Goal: Information Seeking & Learning: Learn about a topic

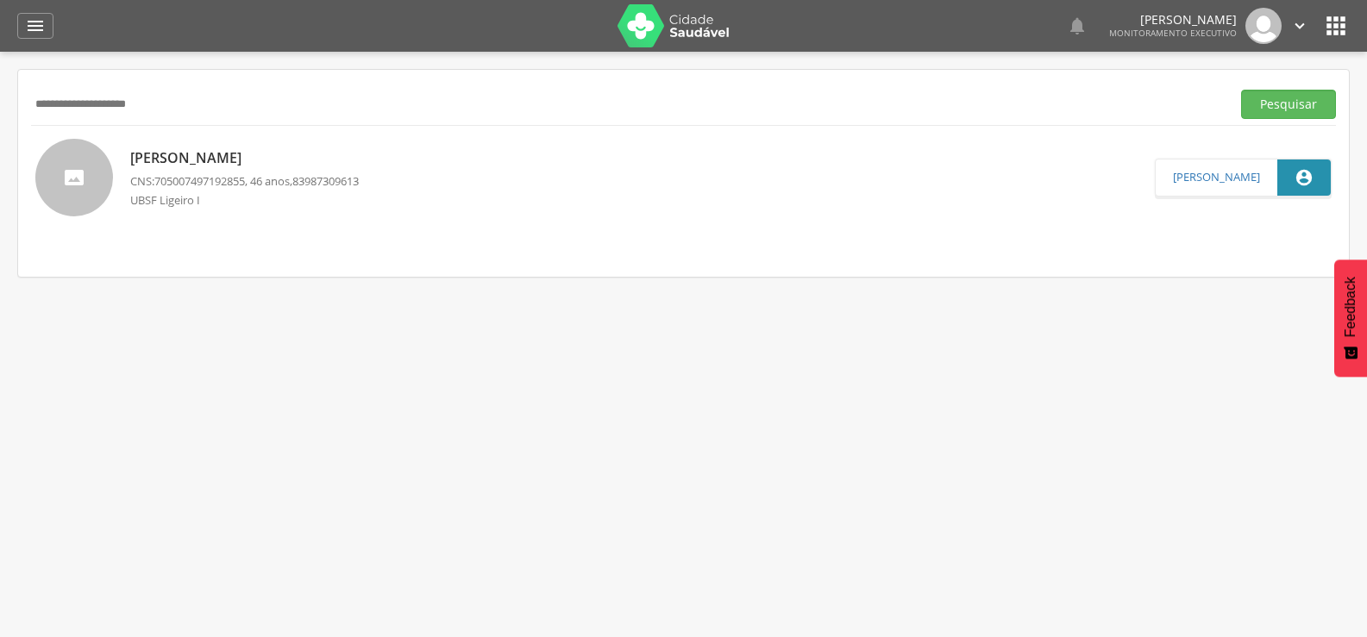
type input "**********"
click at [1241, 90] on button "Pesquisar" at bounding box center [1288, 104] width 95 height 29
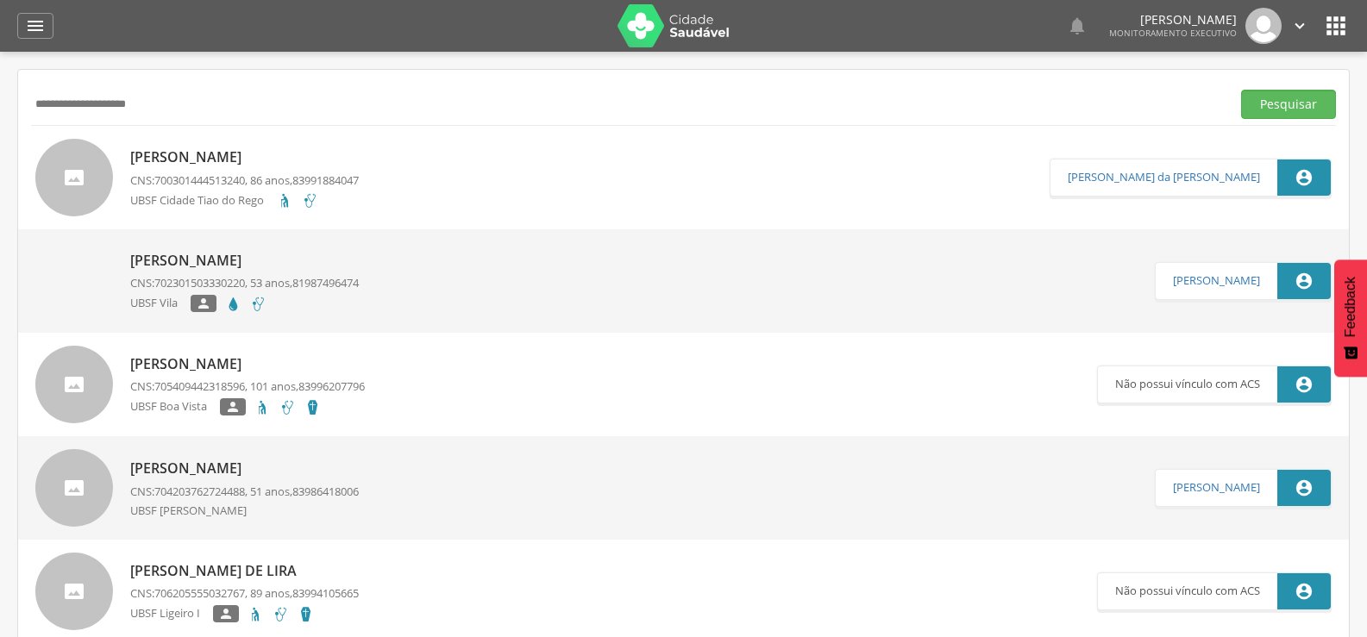
click at [235, 155] on p "[PERSON_NAME]" at bounding box center [244, 157] width 229 height 20
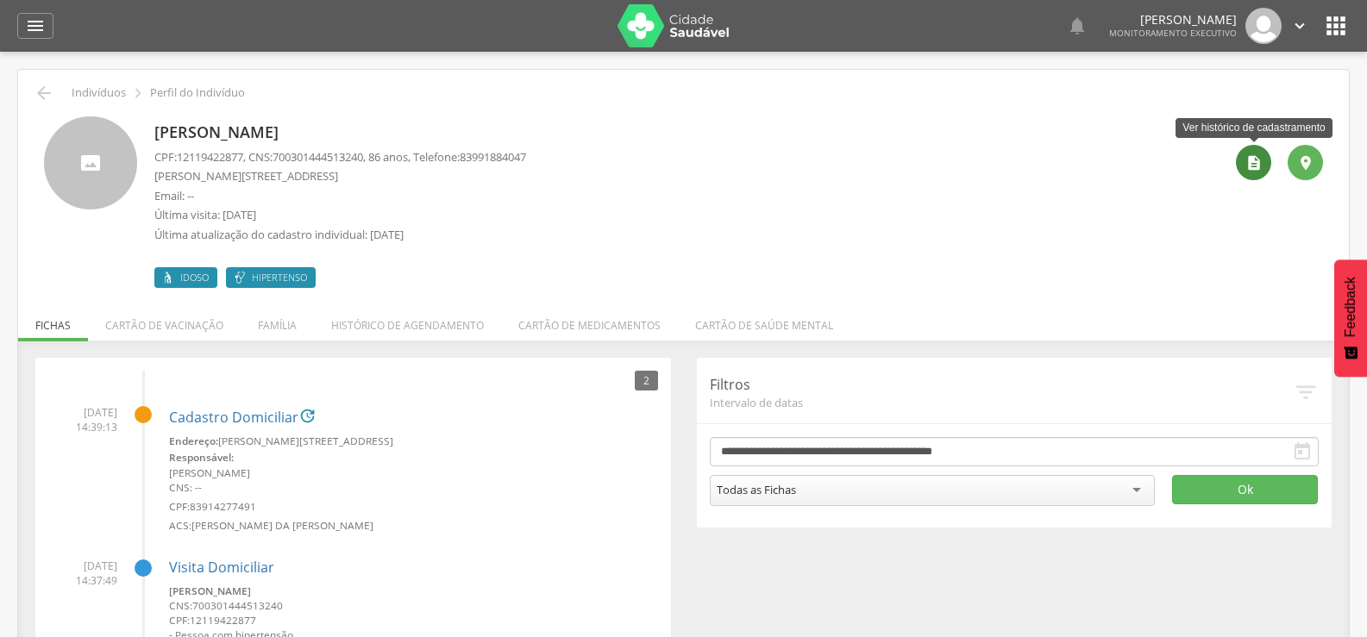
click at [1252, 160] on icon "" at bounding box center [1254, 162] width 17 height 17
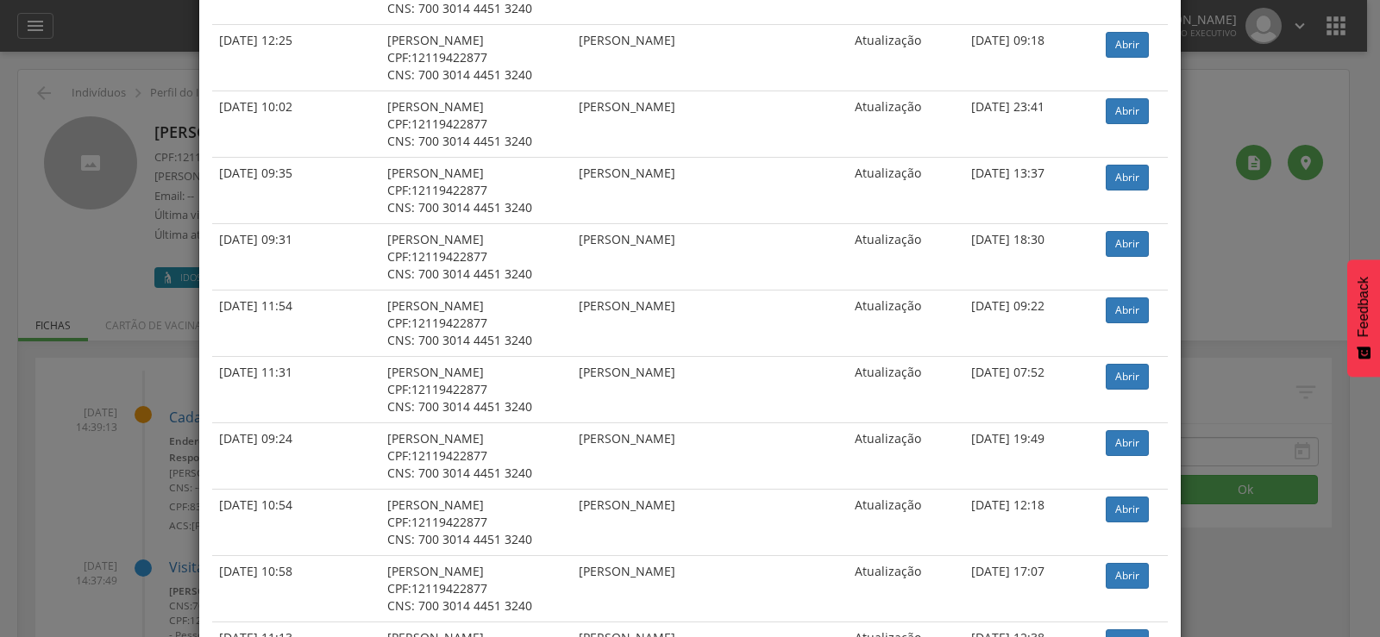
scroll to position [3459, 0]
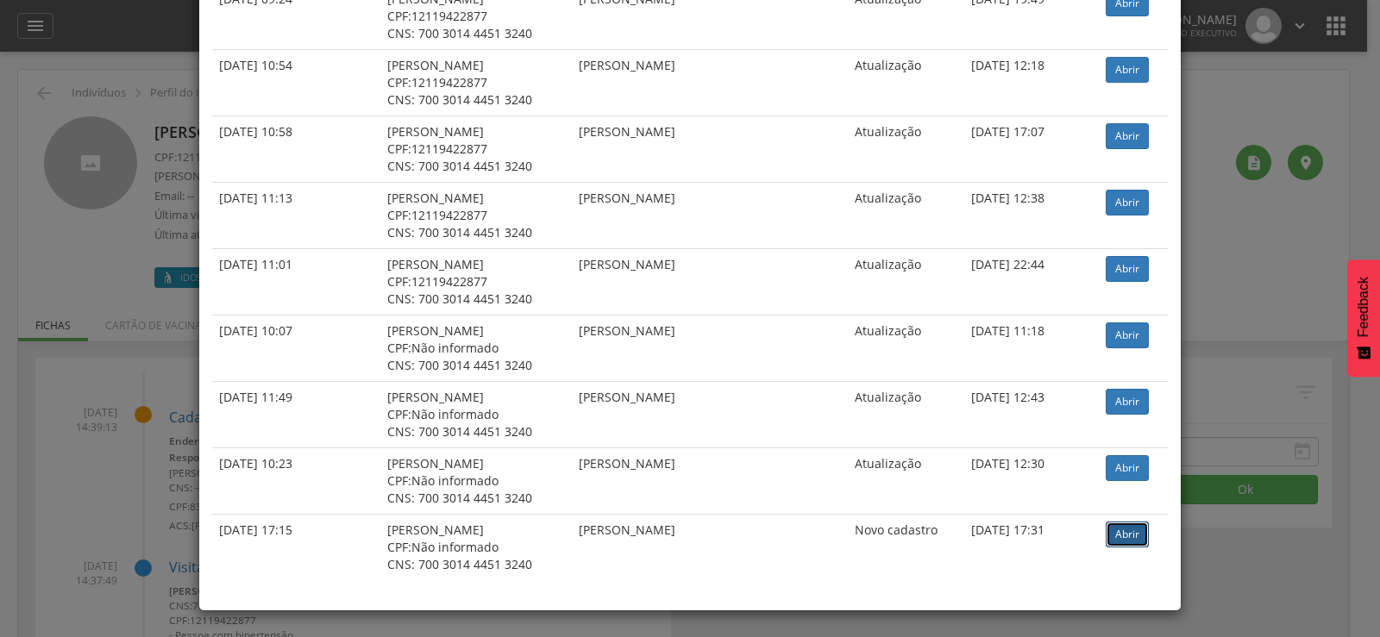
click at [1106, 534] on link "Abrir" at bounding box center [1127, 535] width 43 height 26
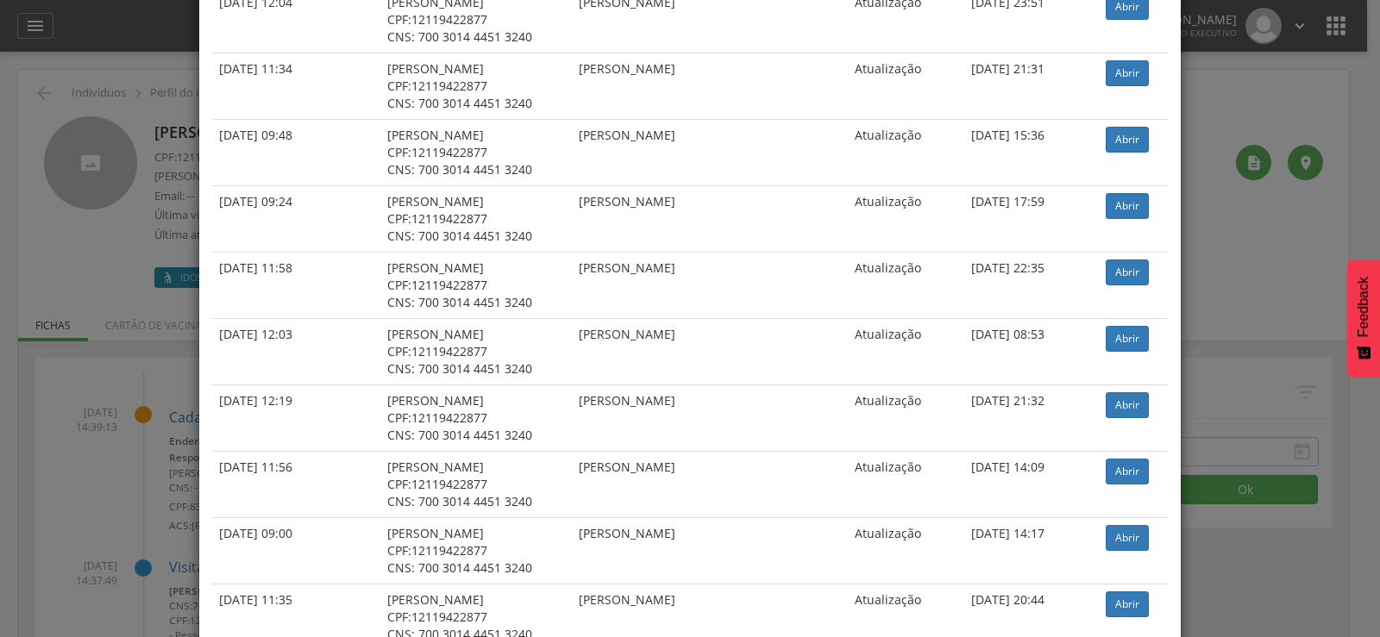
scroll to position [0, 0]
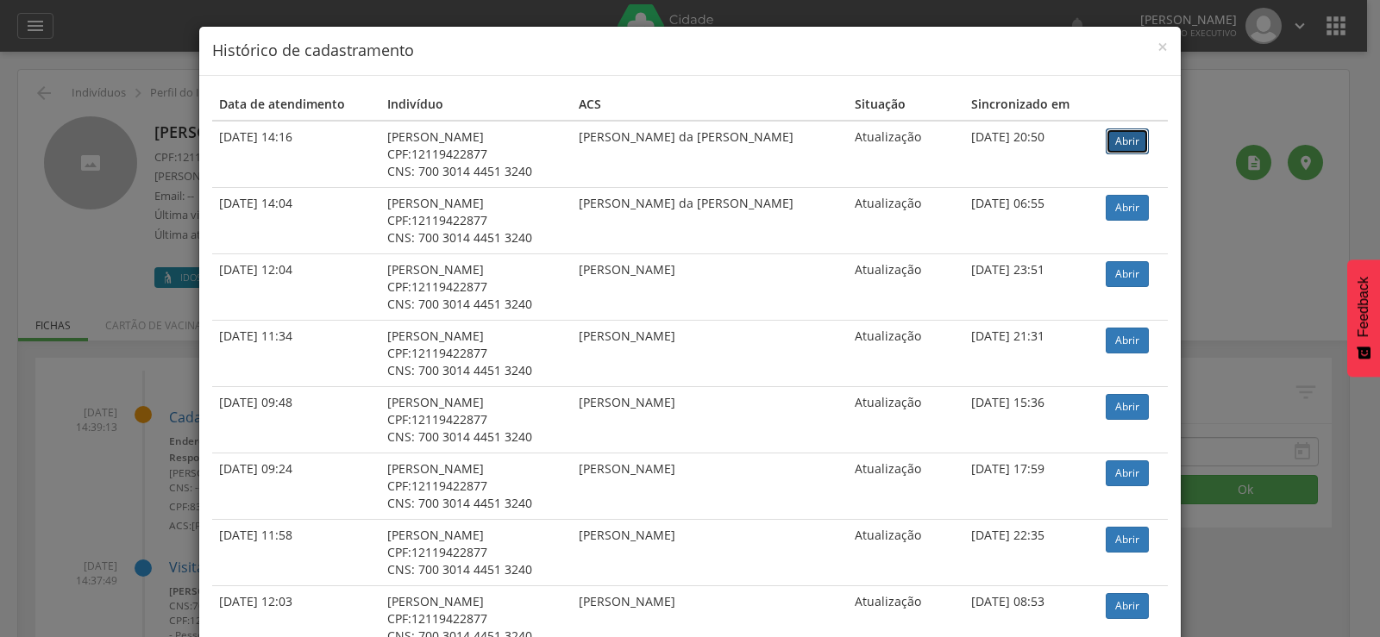
click at [1117, 147] on link "Abrir" at bounding box center [1127, 142] width 43 height 26
click at [1114, 139] on link "Abrir" at bounding box center [1127, 142] width 43 height 26
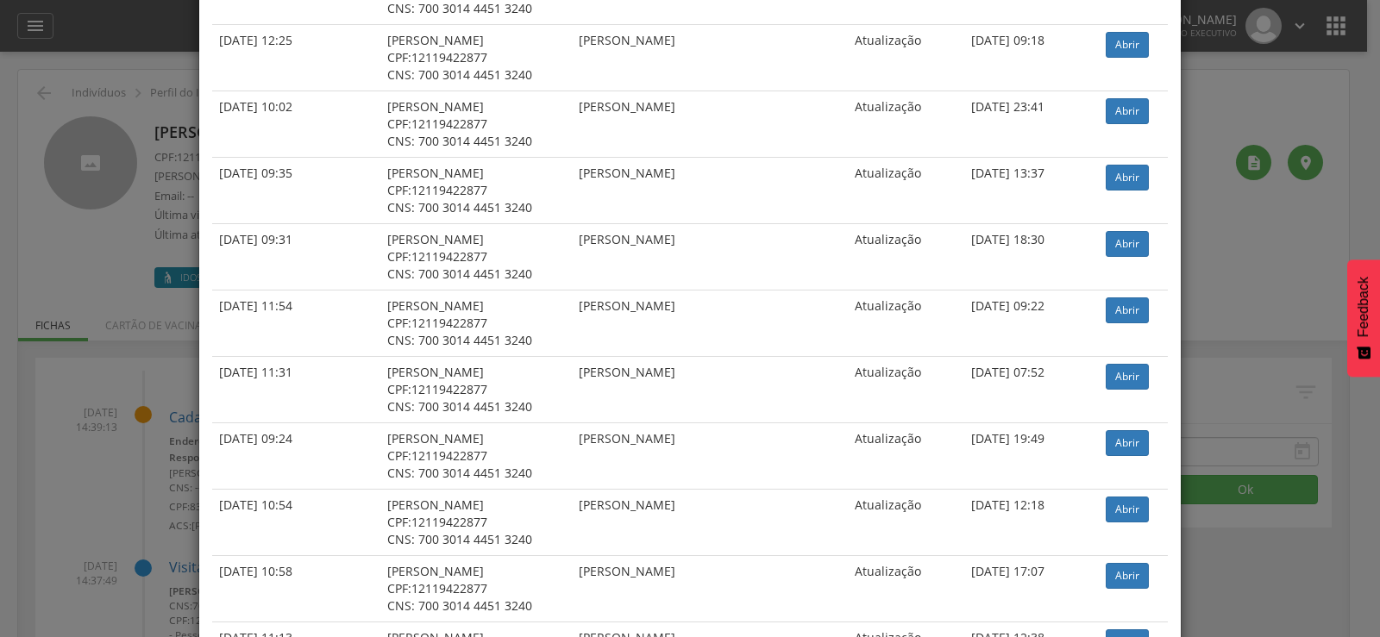
scroll to position [3459, 0]
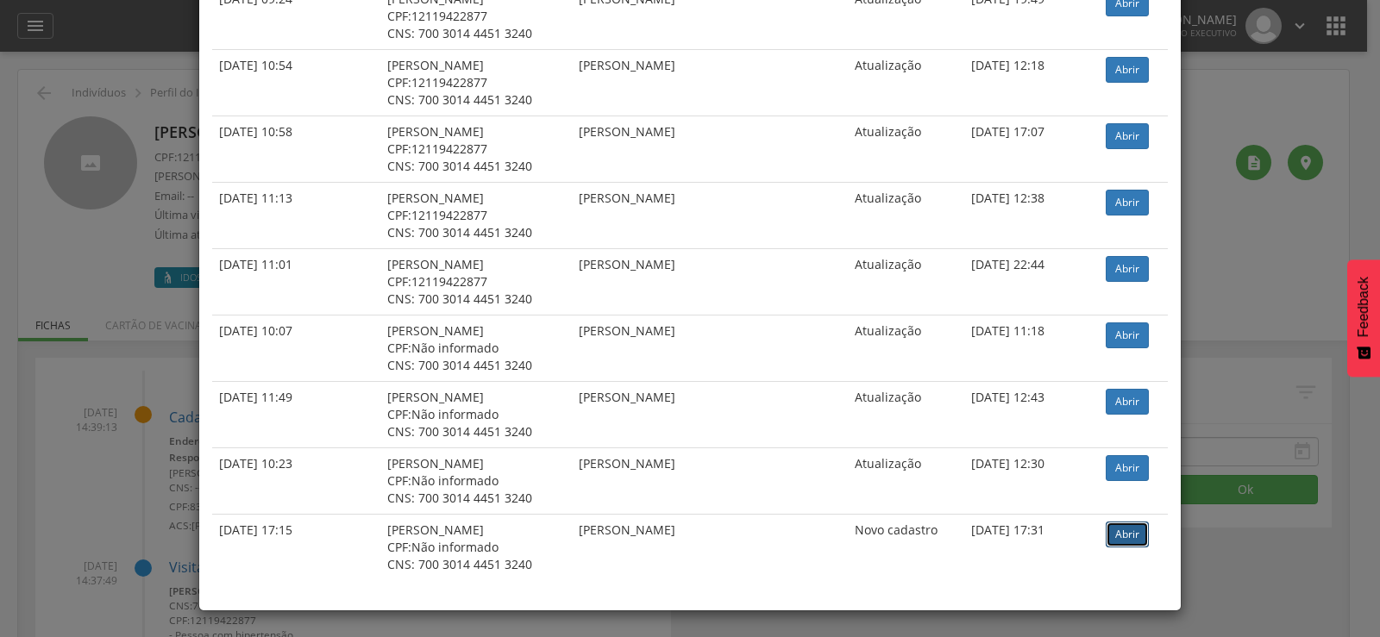
click at [1106, 537] on link "Abrir" at bounding box center [1127, 535] width 43 height 26
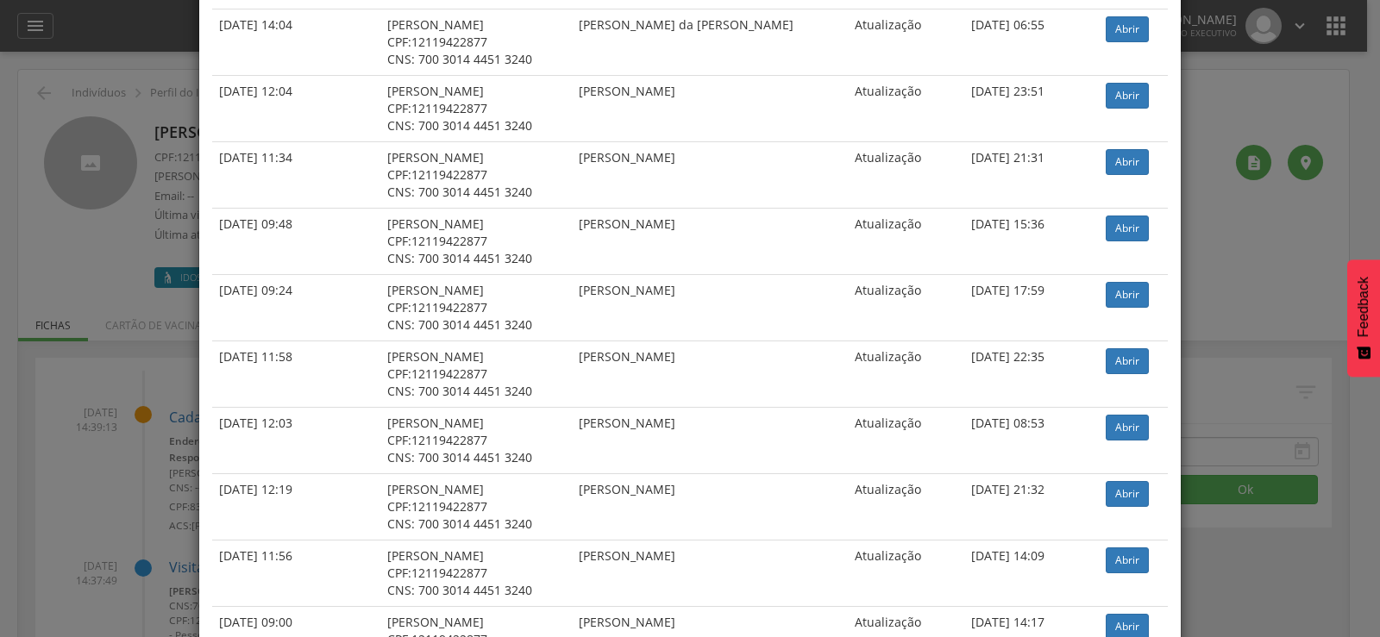
scroll to position [0, 0]
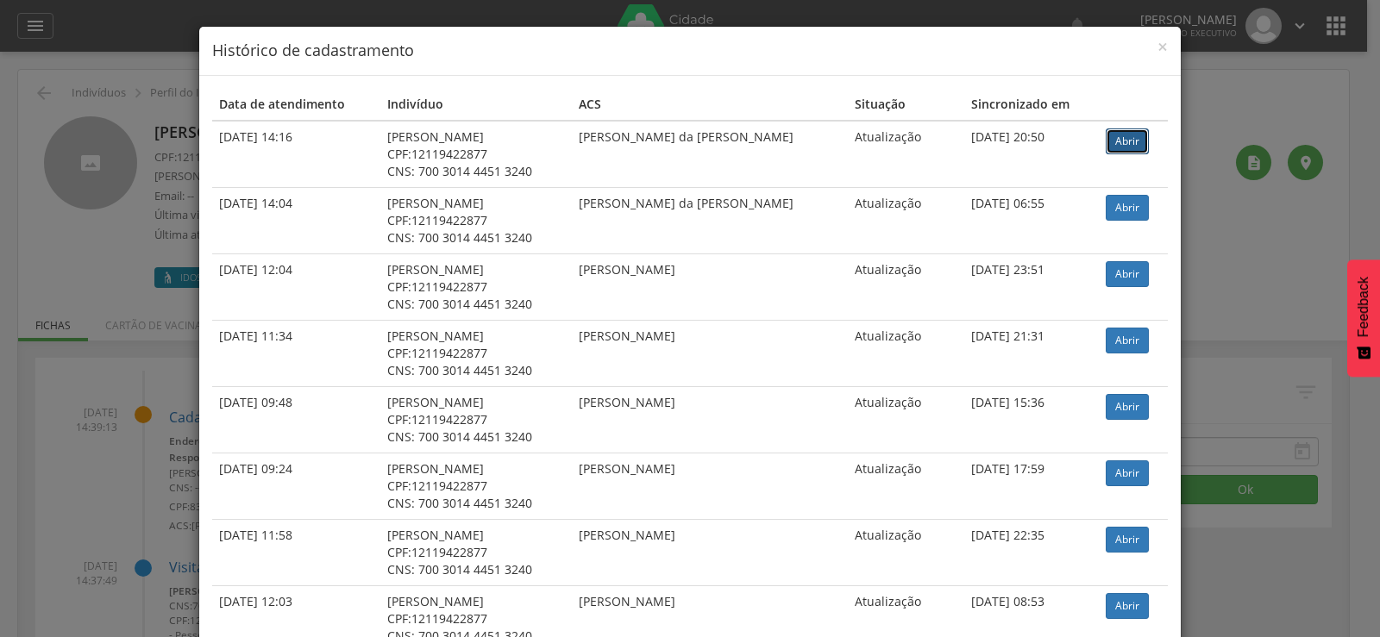
click at [1120, 146] on link "Abrir" at bounding box center [1127, 142] width 43 height 26
click at [0, 275] on div "× Histórico de cadastramento Data de atendimento Indivíduo ACS Situação Sincron…" at bounding box center [690, 318] width 1380 height 637
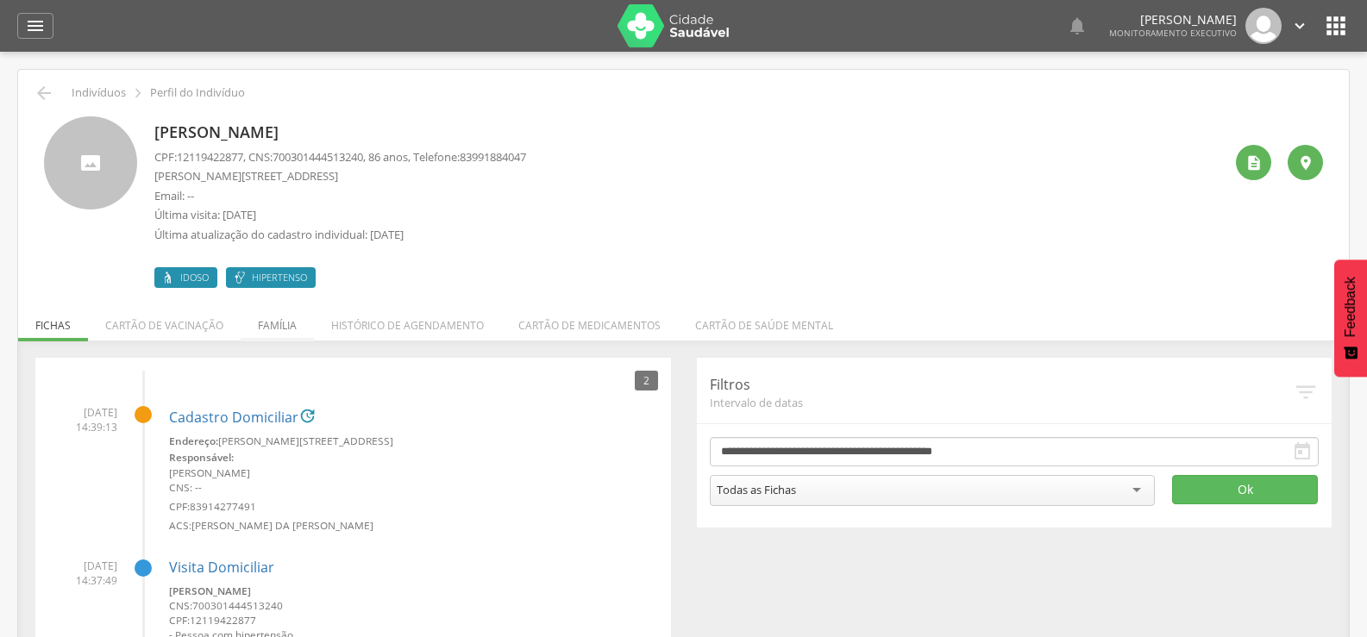
click at [269, 311] on li "Família" at bounding box center [277, 321] width 73 height 41
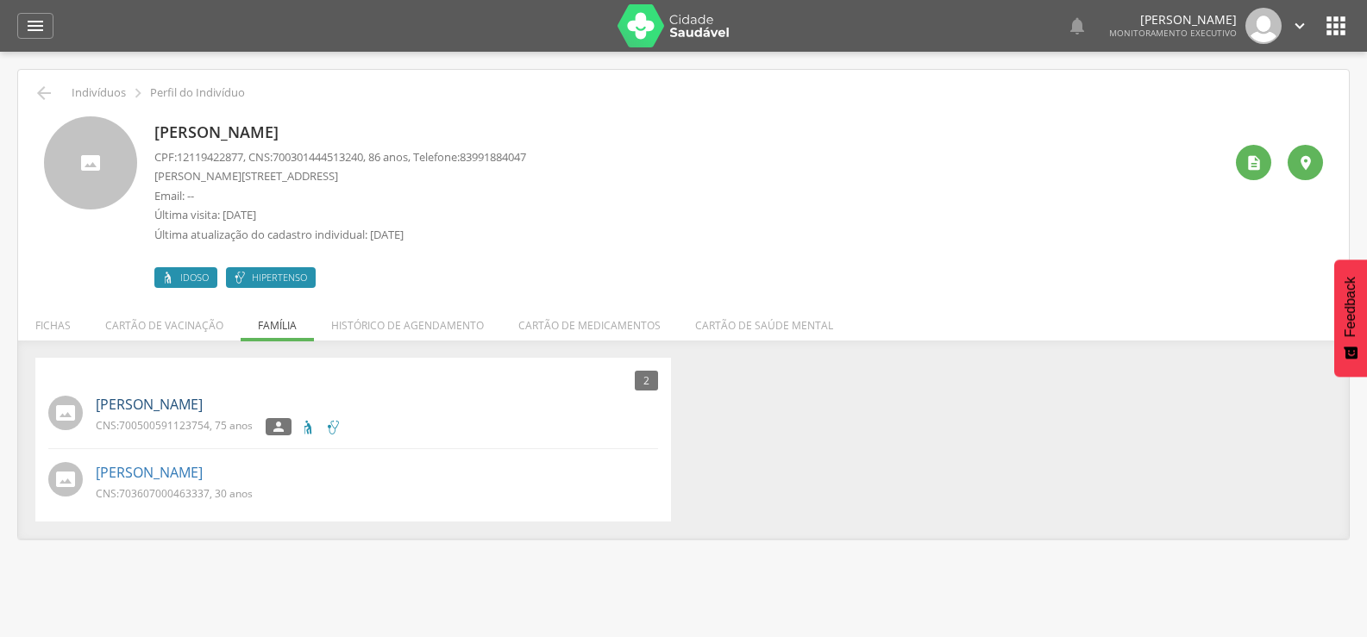
click at [203, 402] on link "[PERSON_NAME]" at bounding box center [149, 405] width 107 height 20
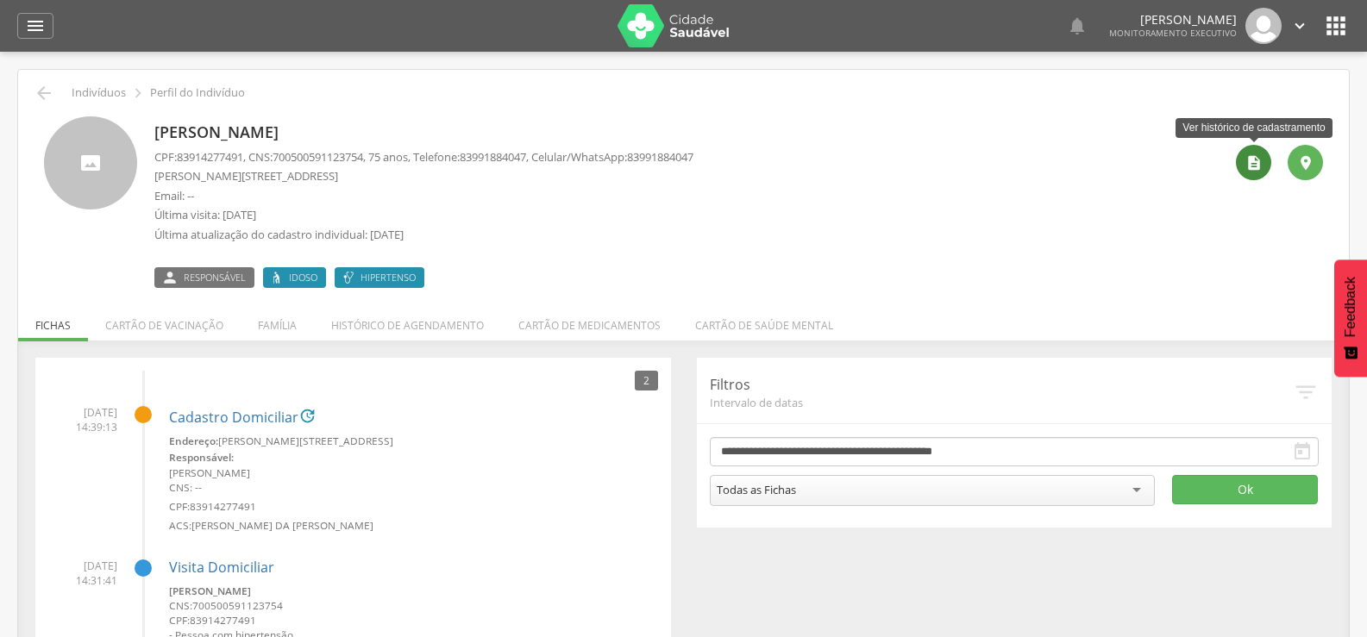
click at [1243, 166] on div "" at bounding box center [1253, 162] width 35 height 35
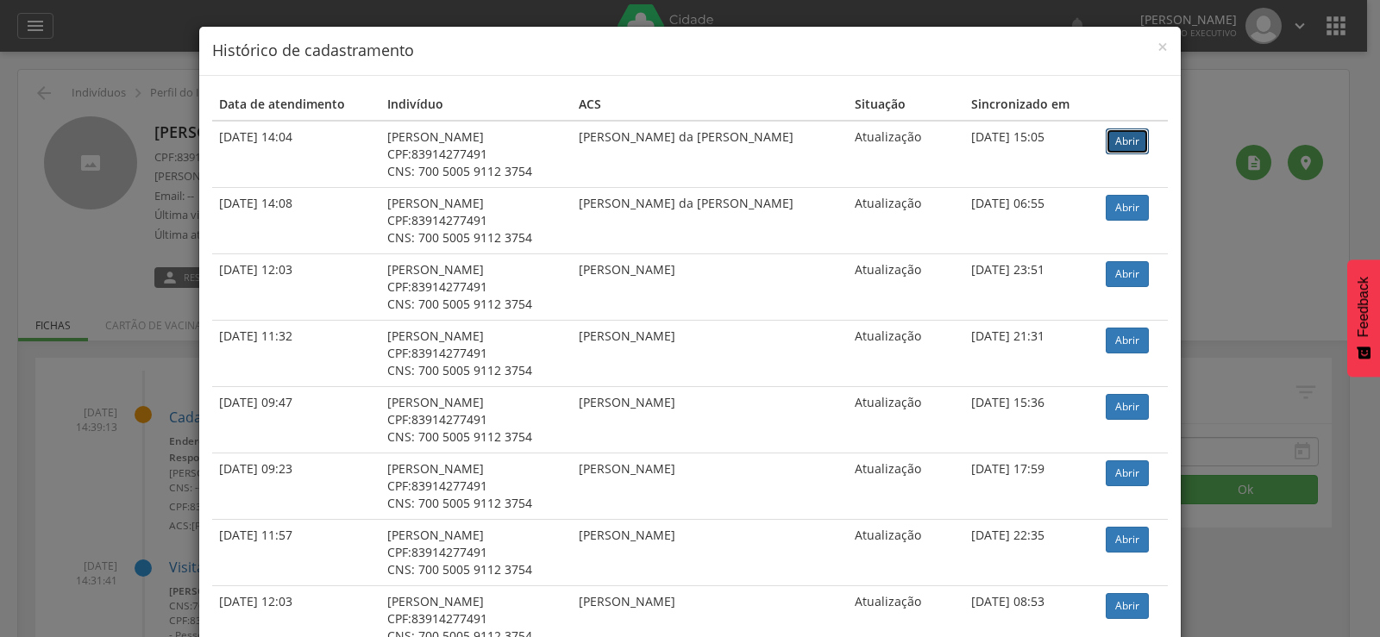
click at [1123, 132] on link "Abrir" at bounding box center [1127, 142] width 43 height 26
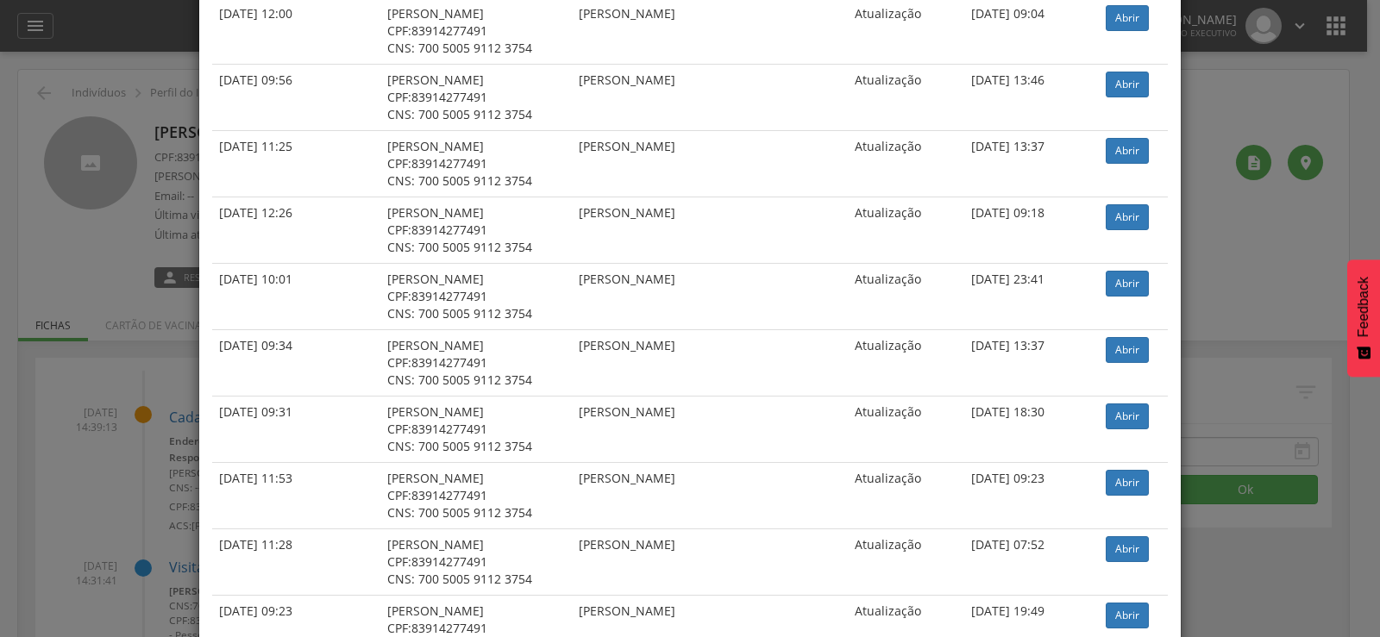
scroll to position [3459, 0]
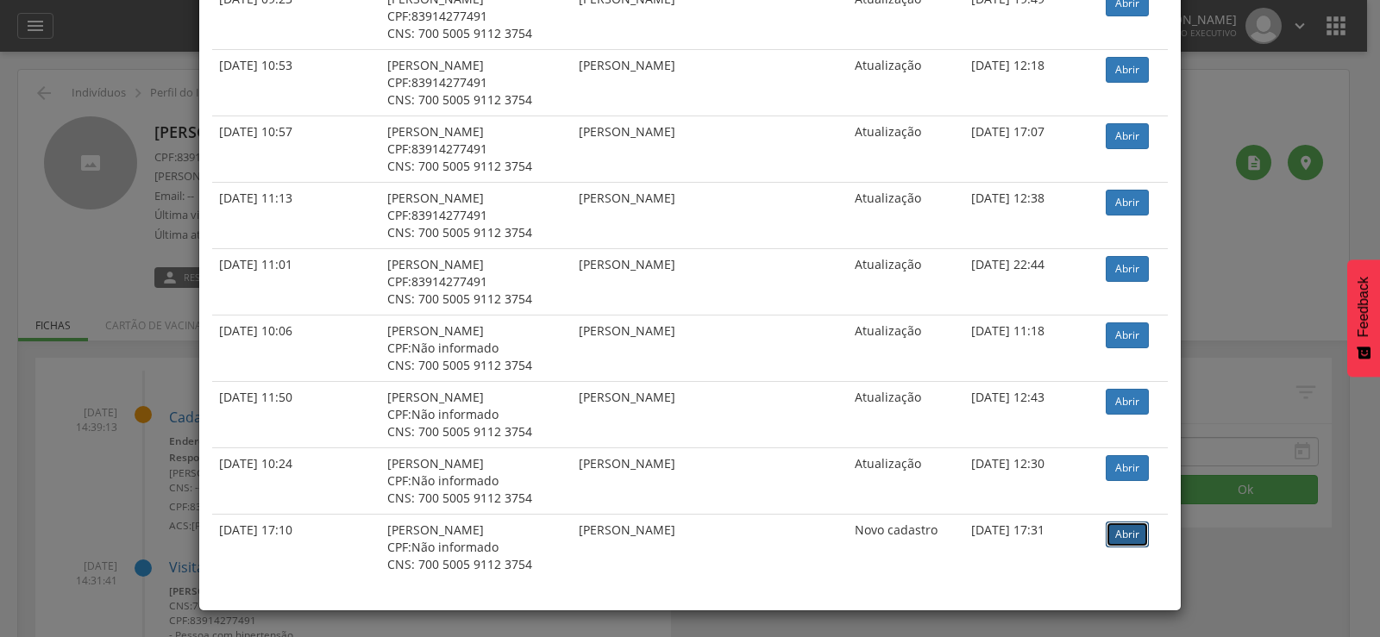
click at [1123, 544] on link "Abrir" at bounding box center [1127, 535] width 43 height 26
click at [1120, 538] on link "Abrir" at bounding box center [1127, 535] width 43 height 26
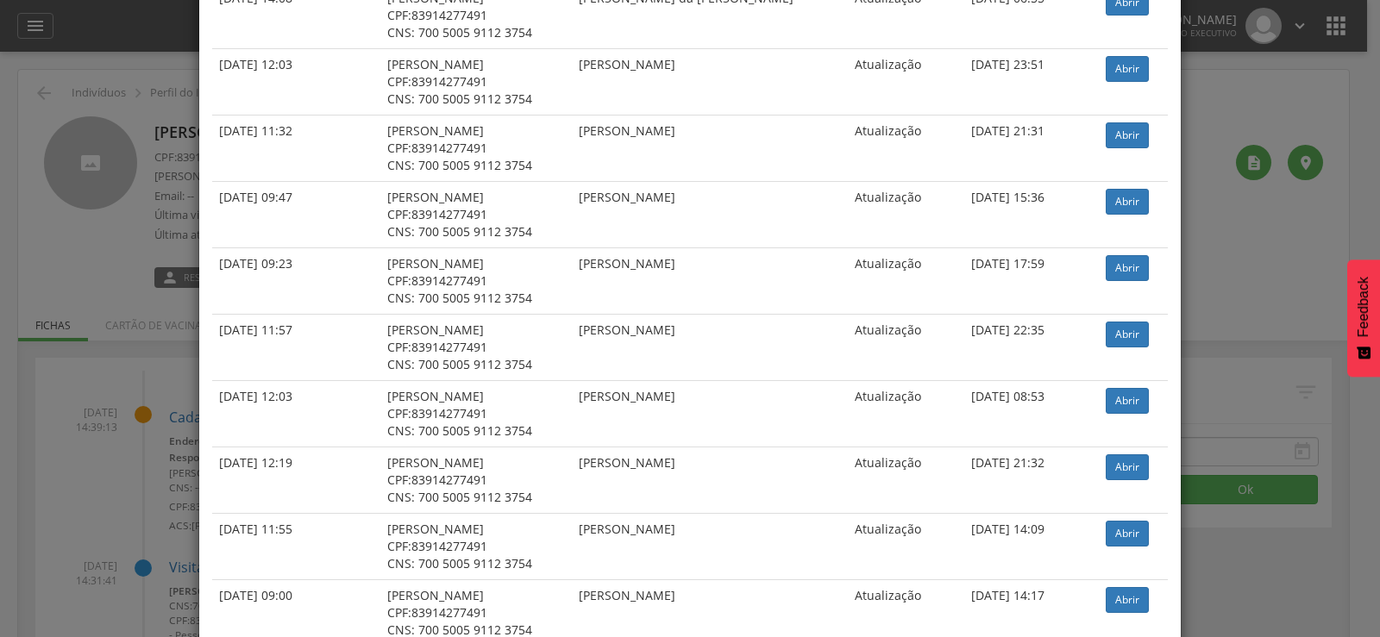
scroll to position [0, 0]
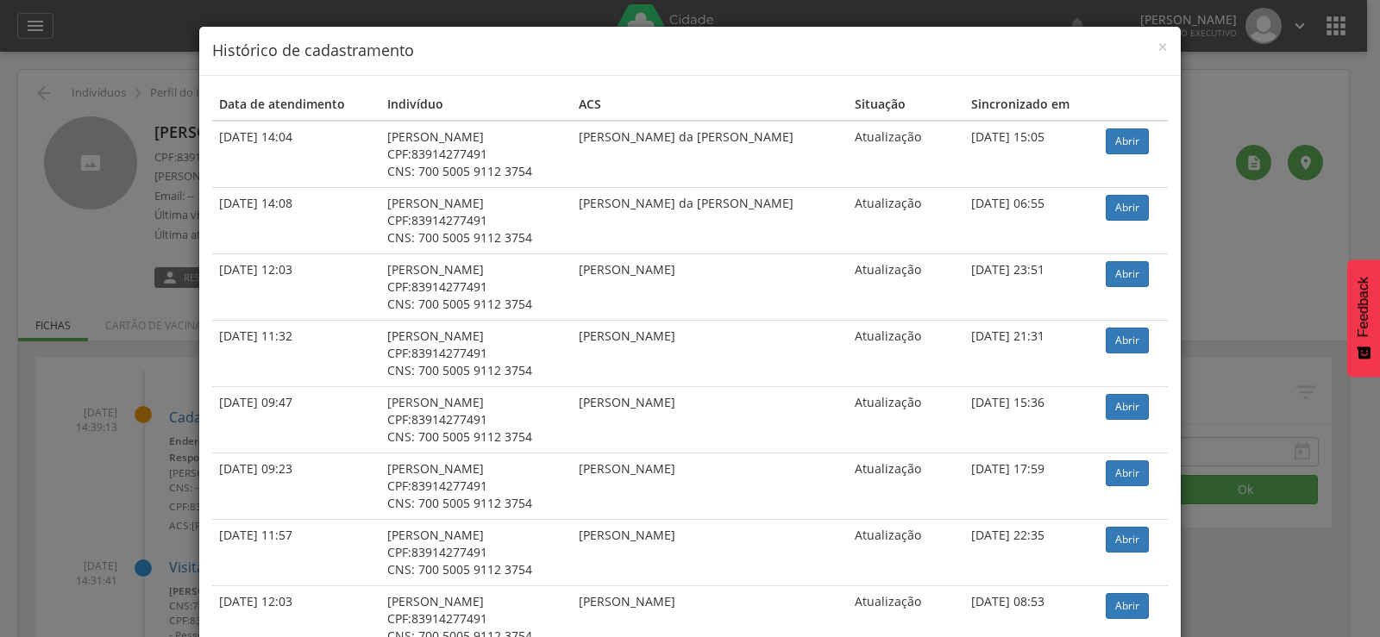
click at [47, 389] on div "× Histórico de cadastramento Data de atendimento Indivíduo ACS Situação Sincron…" at bounding box center [690, 318] width 1380 height 637
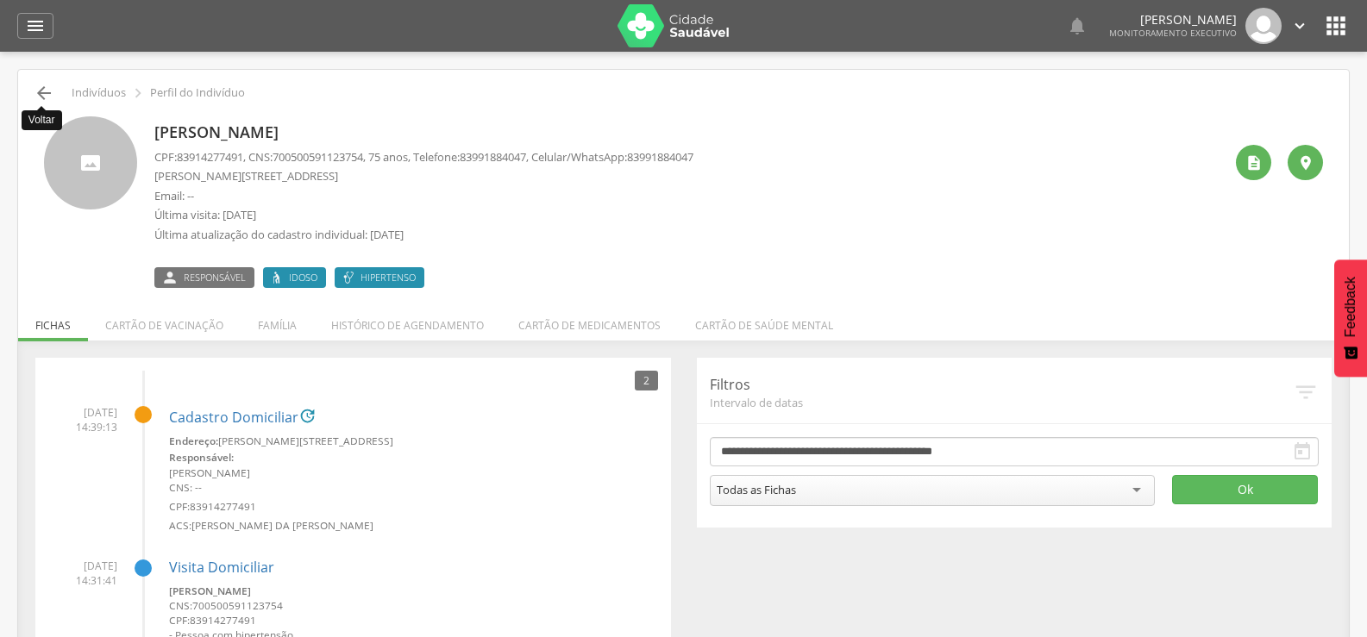
click at [46, 90] on icon "" at bounding box center [44, 93] width 21 height 21
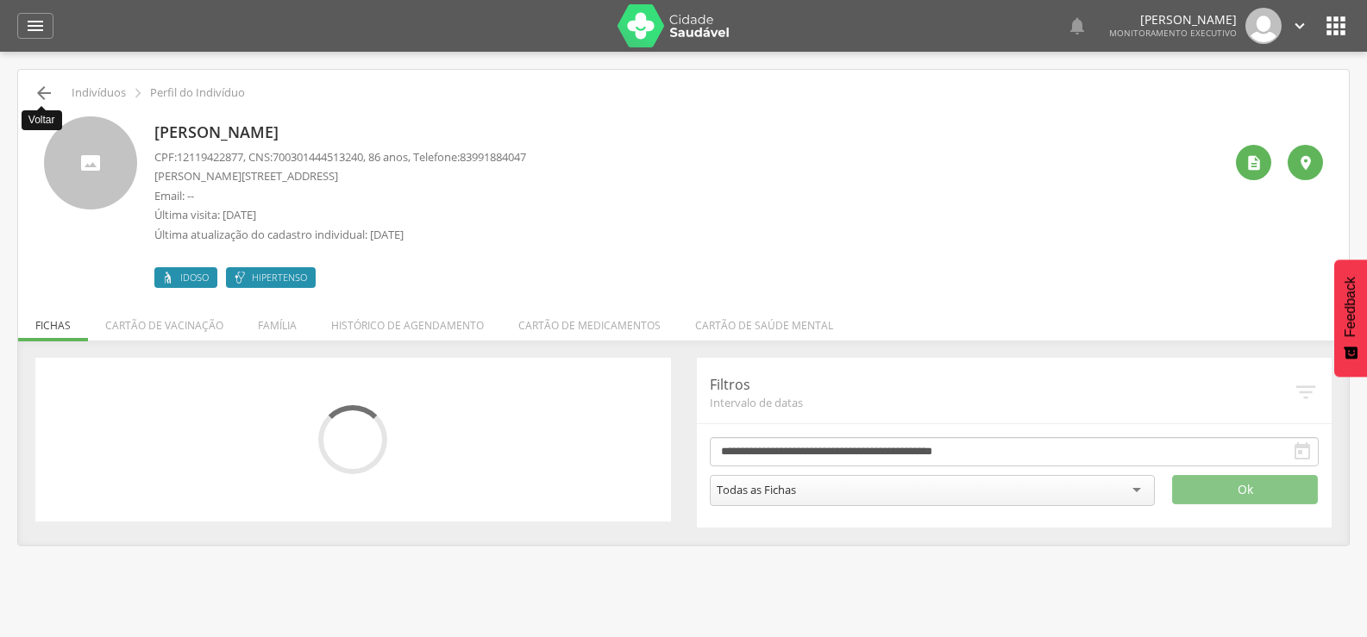
click at [41, 91] on icon "" at bounding box center [44, 93] width 21 height 21
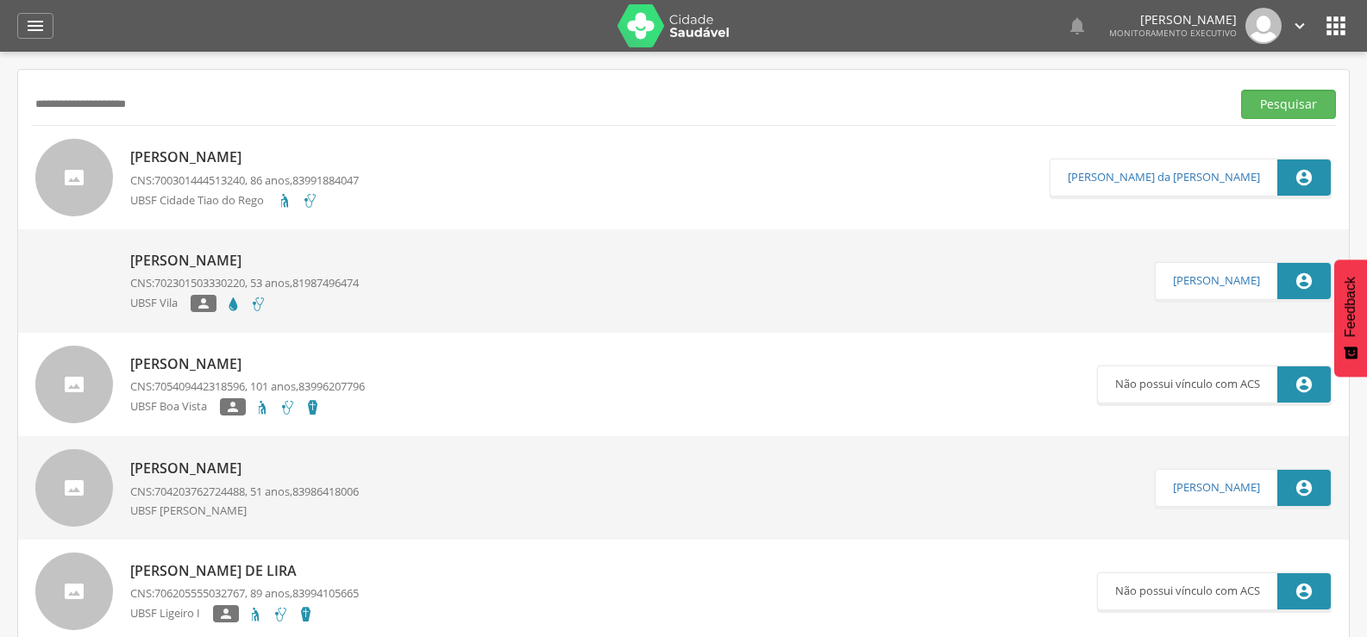
drag, startPoint x: 149, startPoint y: 104, endPoint x: 0, endPoint y: 116, distance: 149.7
click at [0, 116] on div " Supervisão  Distritos  Ubs Coordenador: - Queimadas / PB Intervalo de Tempo…" at bounding box center [683, 370] width 1367 height 637
type input "*"
paste input "**********"
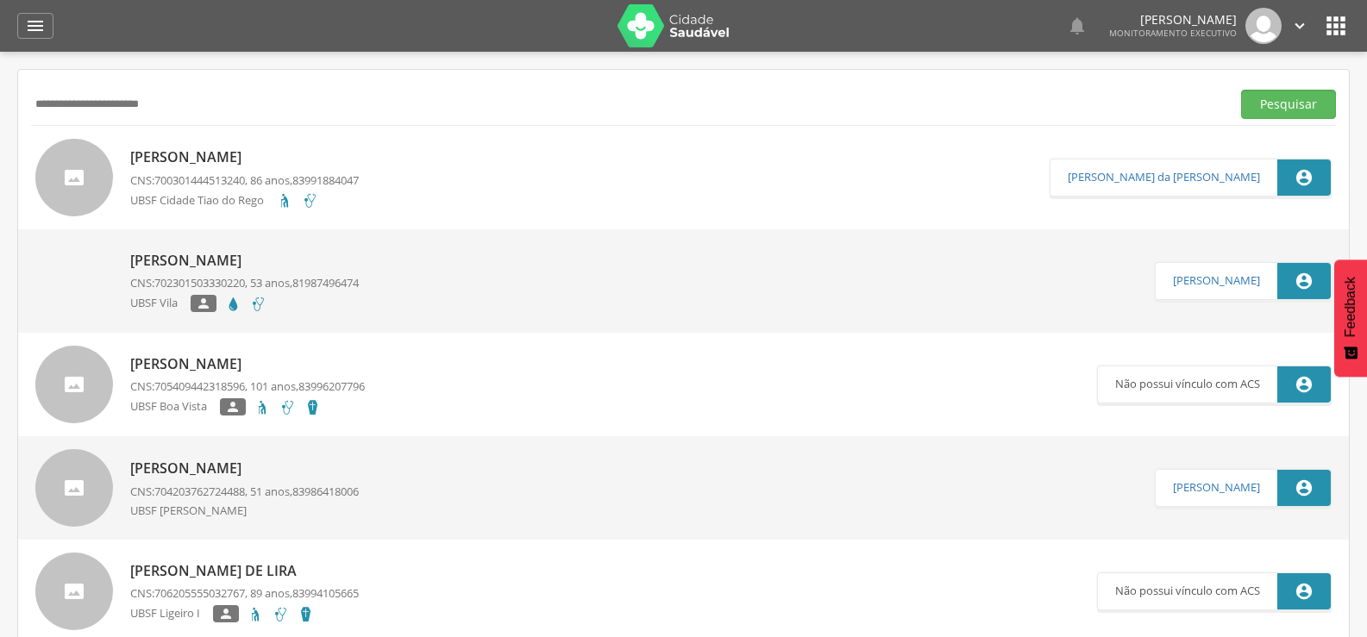
type input "**********"
click at [1241, 90] on button "Pesquisar" at bounding box center [1288, 104] width 95 height 29
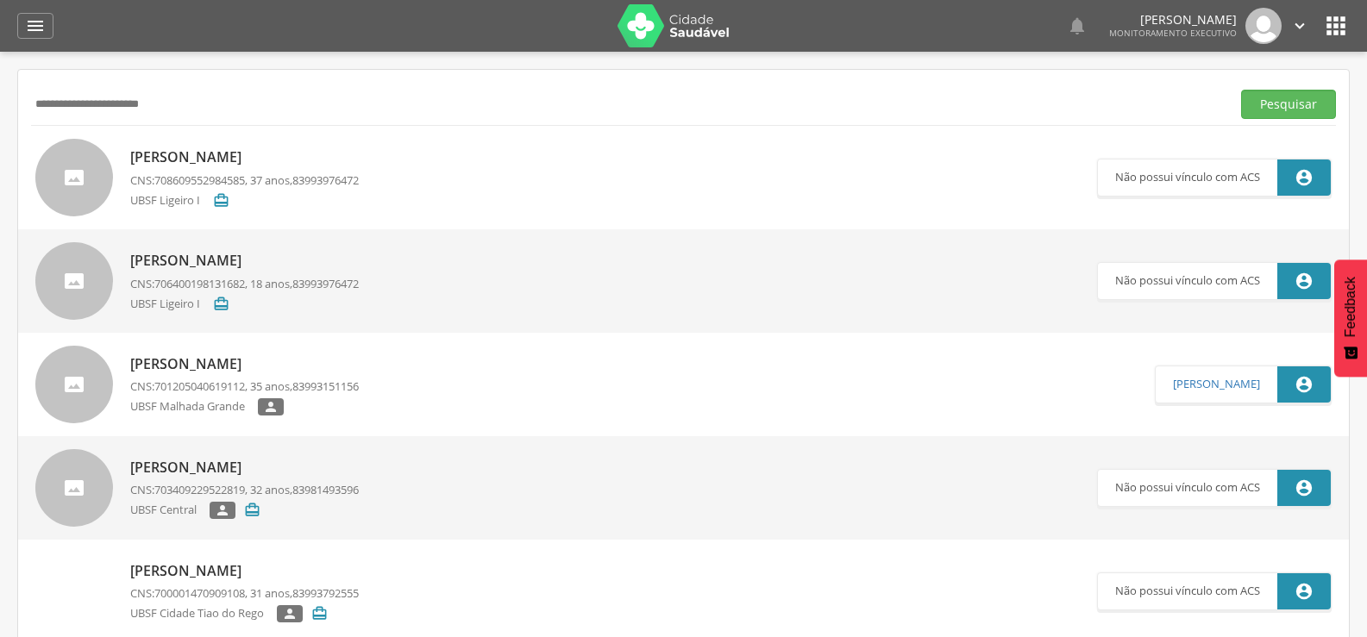
click at [279, 150] on p "Joseane Barbosa Medeiros" at bounding box center [244, 157] width 229 height 20
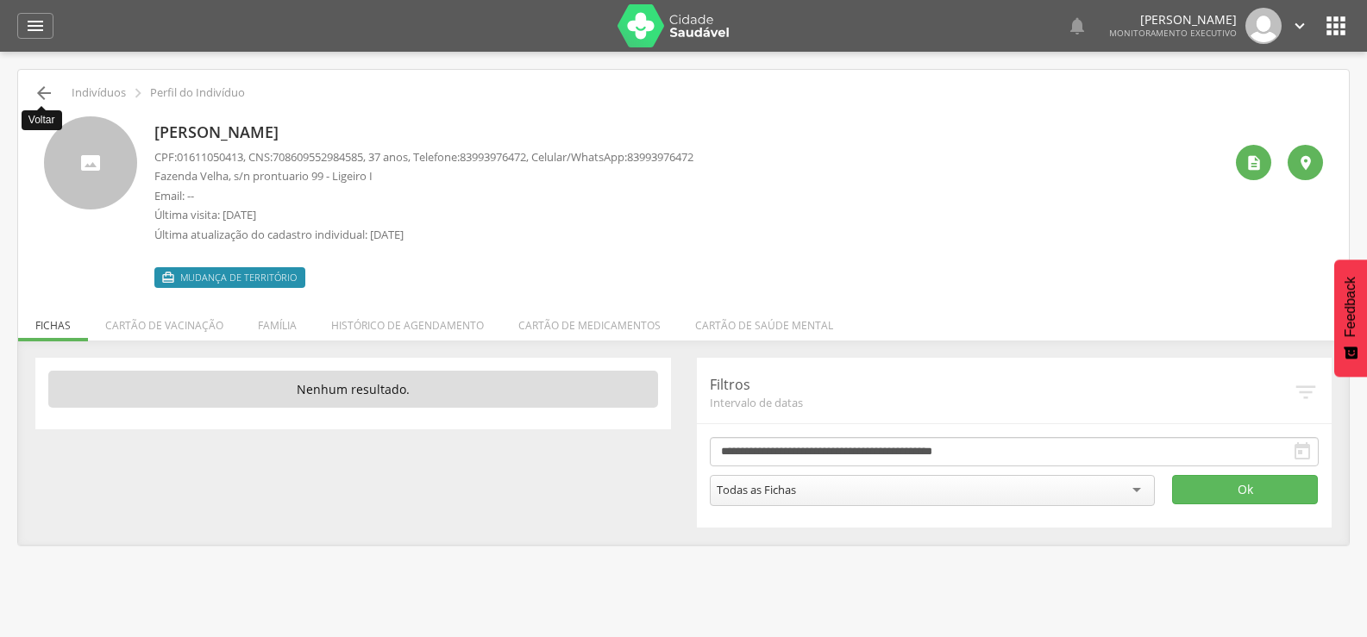
click at [41, 88] on icon "" at bounding box center [44, 93] width 21 height 21
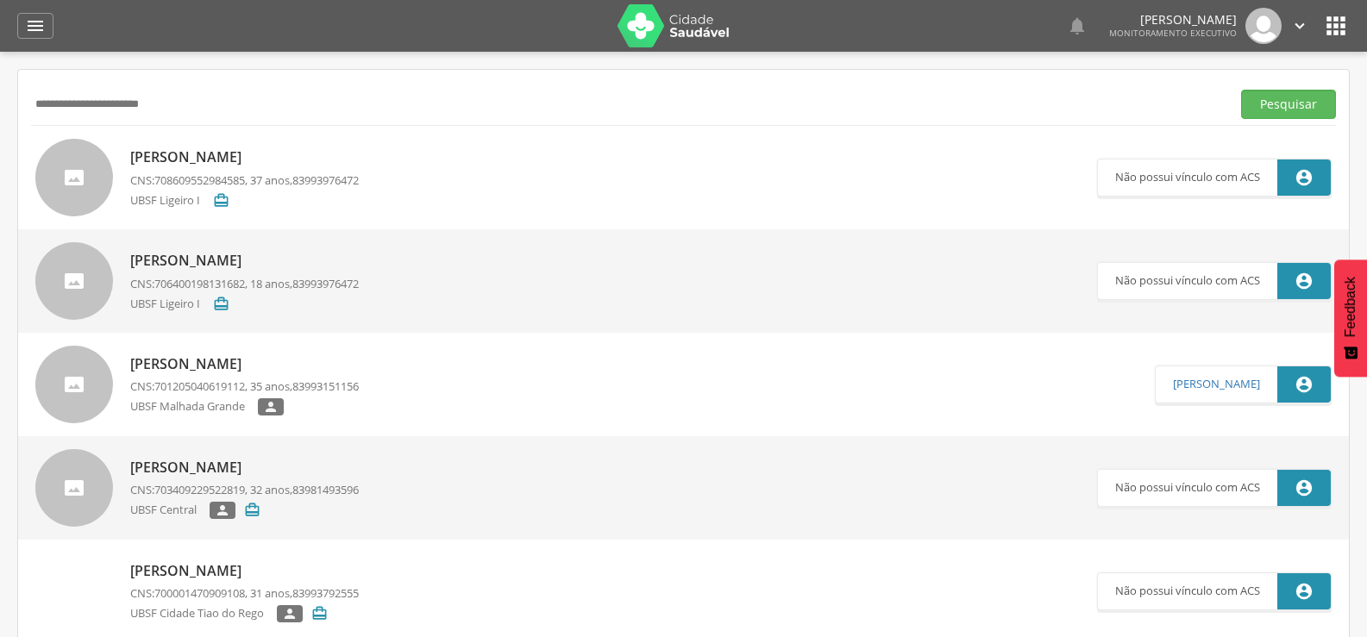
click at [298, 143] on div "Joseane Barbosa Medeiros CNS: 708609552984585 , 37 anos, 83993976472 UBSF Ligei…" at bounding box center [244, 177] width 229 height 70
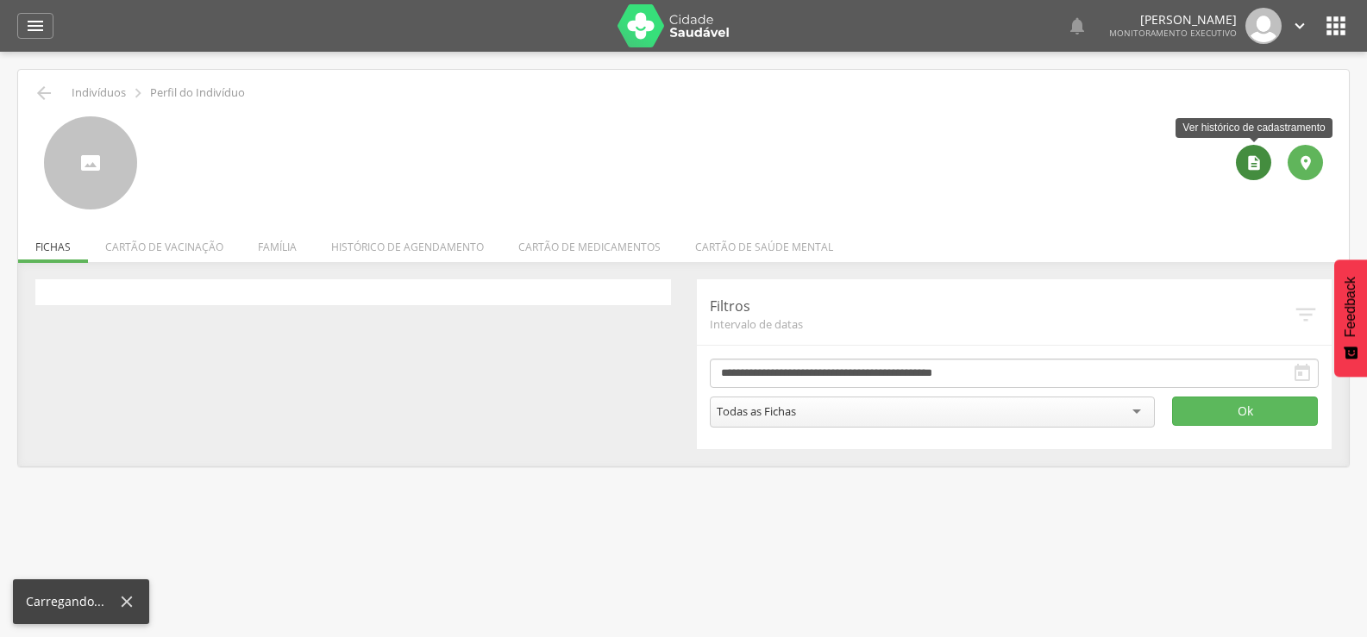
click at [1245, 170] on div "" at bounding box center [1253, 162] width 35 height 35
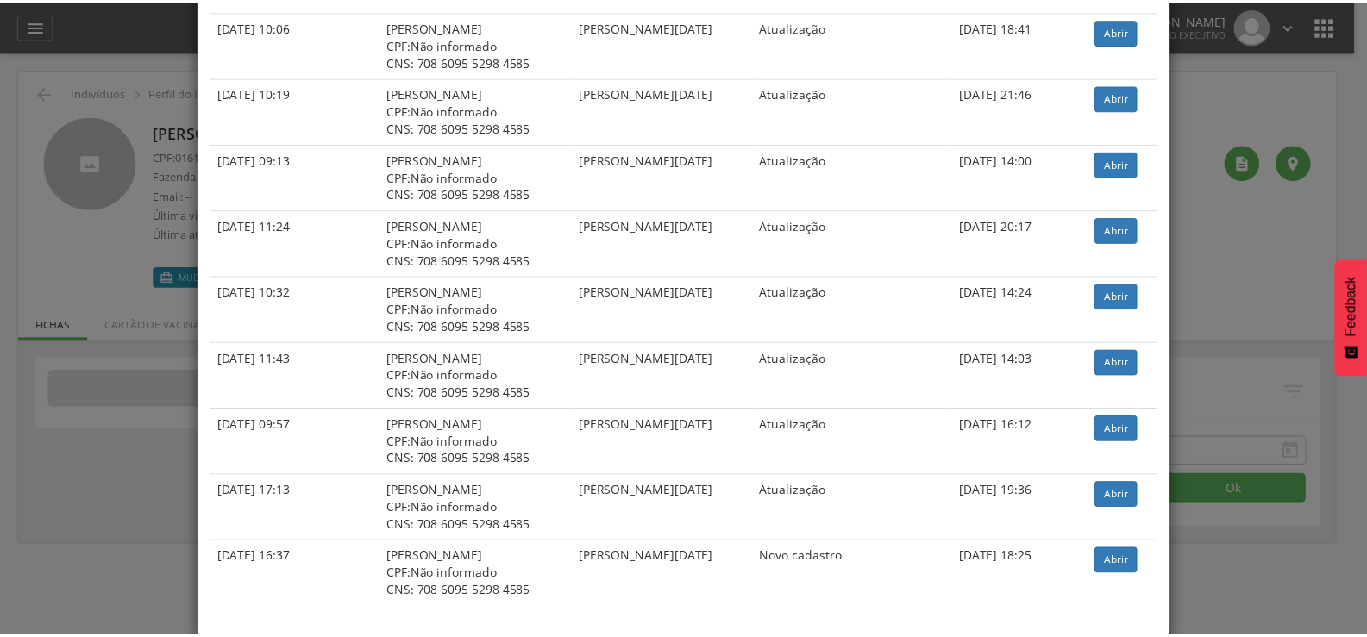
scroll to position [537, 0]
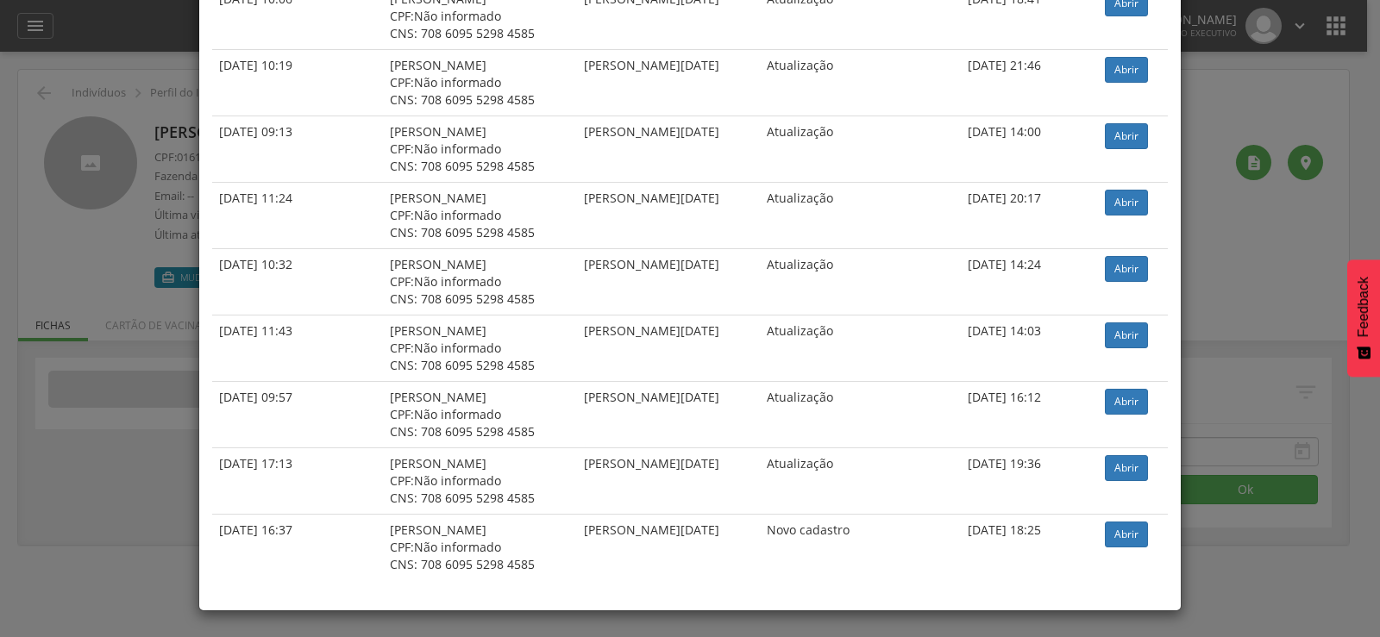
click at [1302, 380] on div "× Histórico de cadastramento Data de atendimento Indivíduo ACS Situação Sincron…" at bounding box center [690, 318] width 1380 height 637
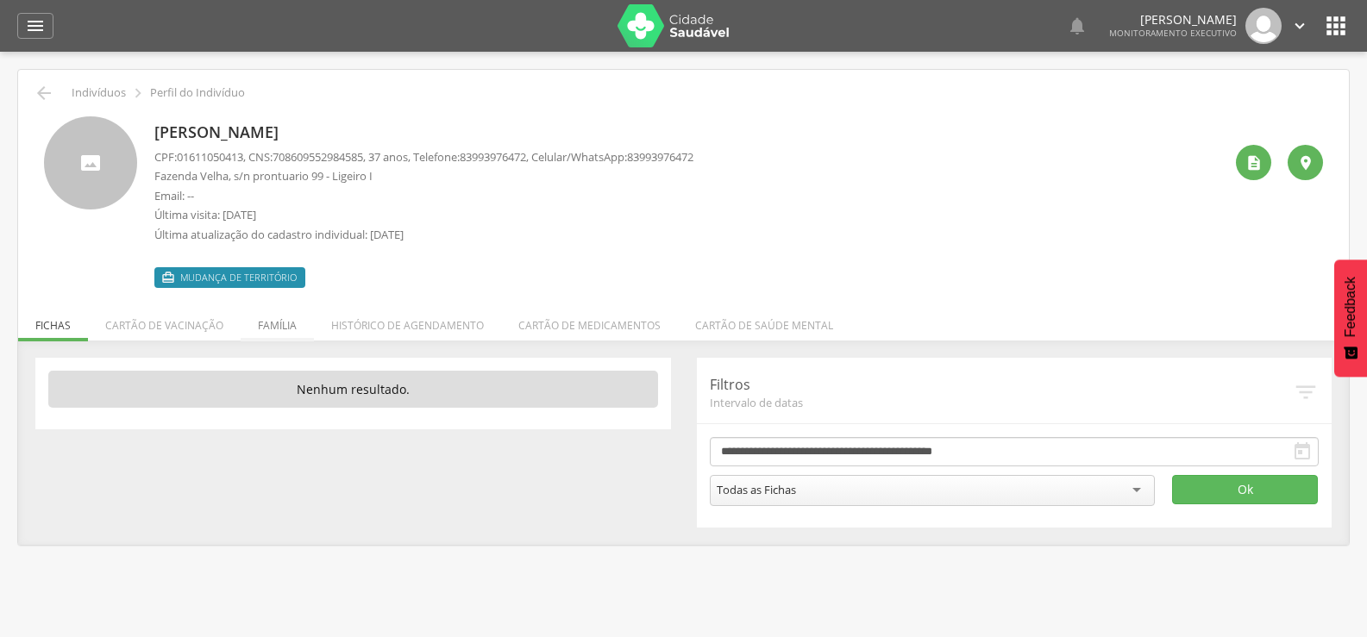
click at [282, 334] on li "Família" at bounding box center [277, 321] width 73 height 41
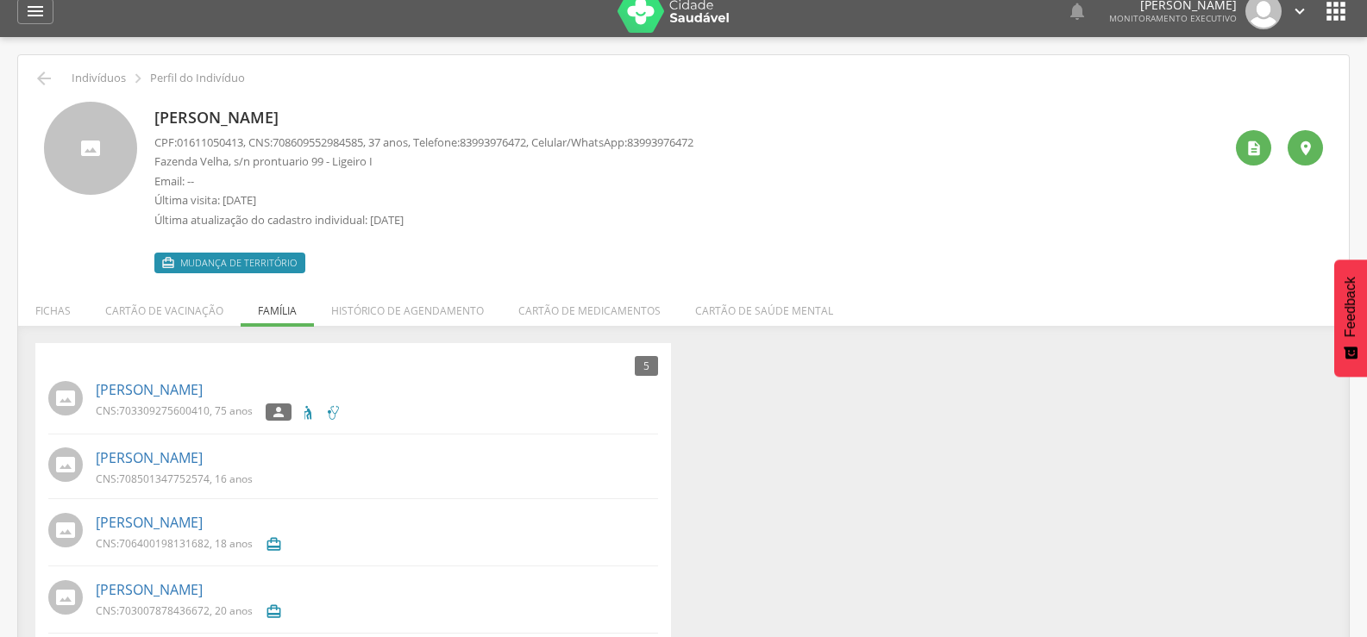
scroll to position [0, 0]
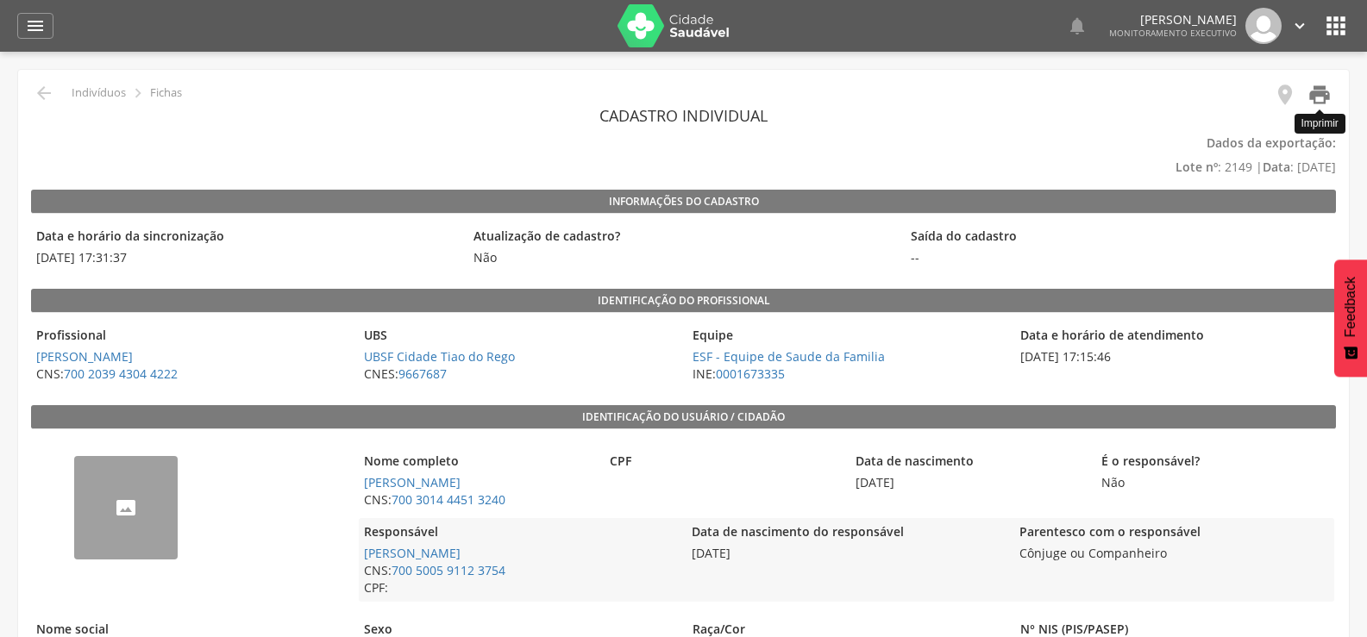
click at [1327, 85] on icon "" at bounding box center [1320, 95] width 24 height 24
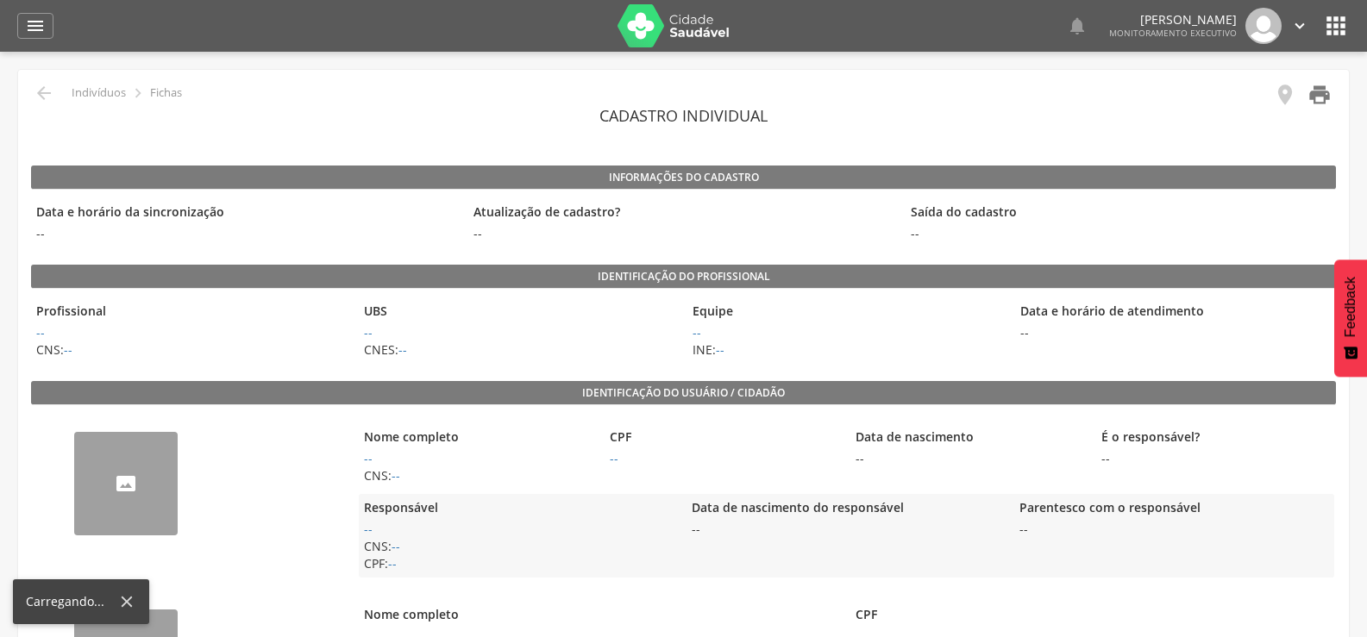
click at [1318, 89] on icon "" at bounding box center [1320, 95] width 24 height 24
click at [1320, 91] on icon "" at bounding box center [1320, 95] width 24 height 24
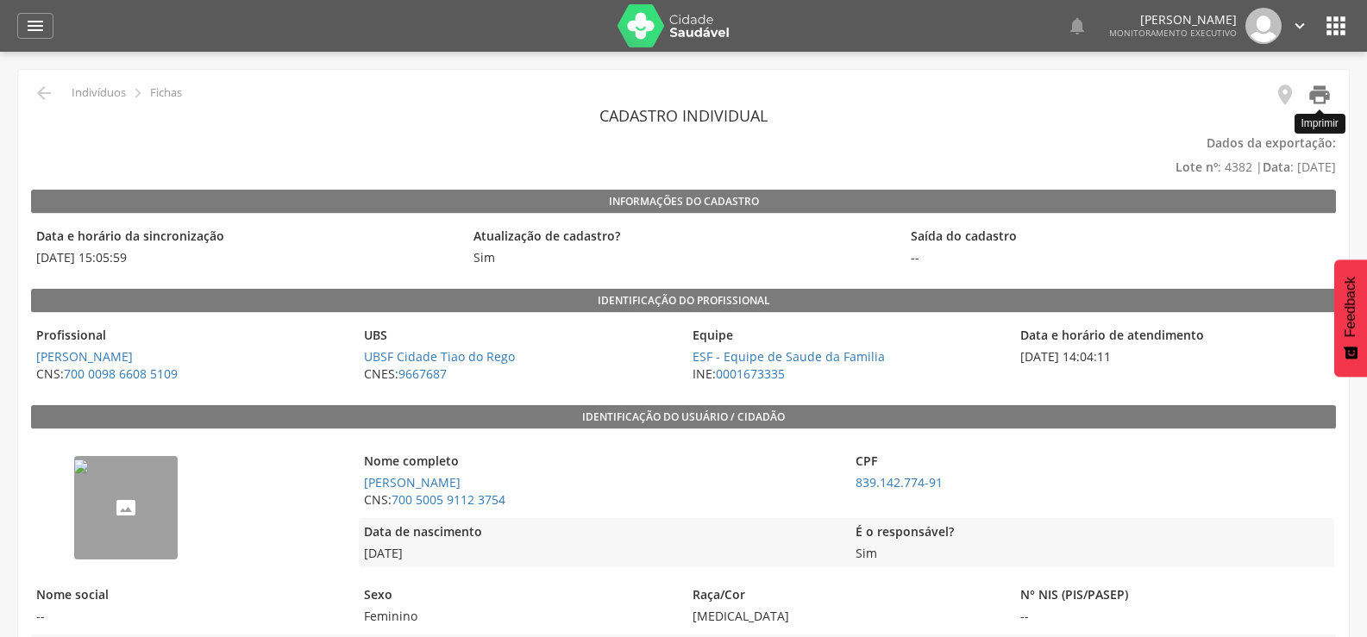
click at [1318, 92] on icon "" at bounding box center [1320, 95] width 24 height 24
click at [1322, 86] on icon "" at bounding box center [1320, 95] width 24 height 24
